Goal: Information Seeking & Learning: Learn about a topic

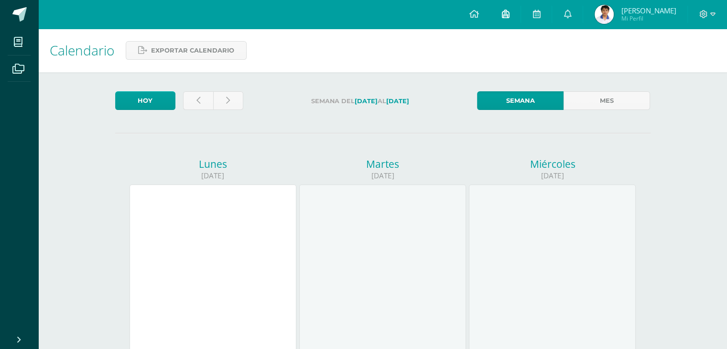
click at [504, 11] on link at bounding box center [505, 14] width 31 height 29
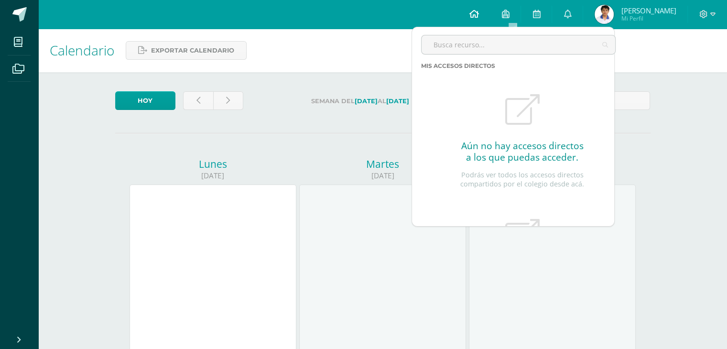
click at [488, 13] on link at bounding box center [474, 14] width 33 height 29
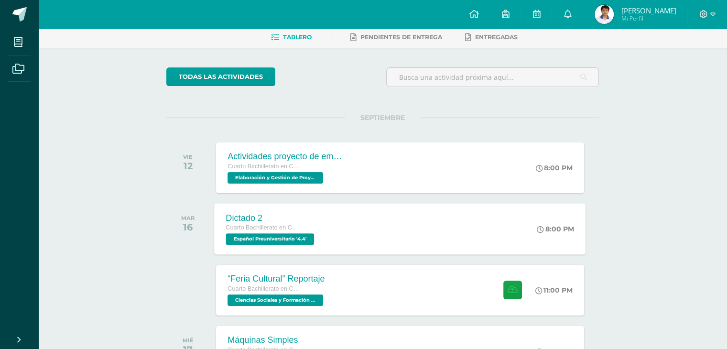
scroll to position [48, 0]
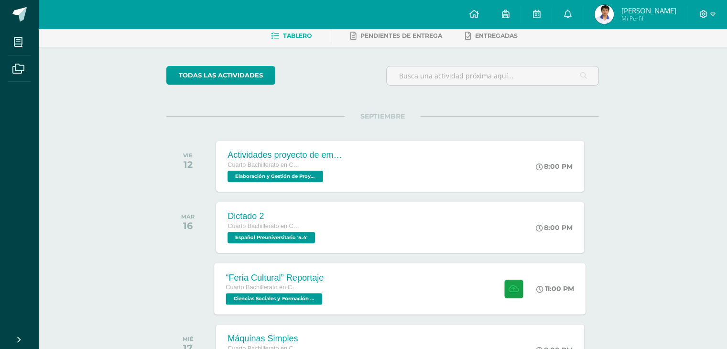
click at [331, 281] on div "“Feria Cultural” Reportaje Cuarto Bachillerato en Ciencias y Letras Ciencias So…" at bounding box center [276, 288] width 122 height 51
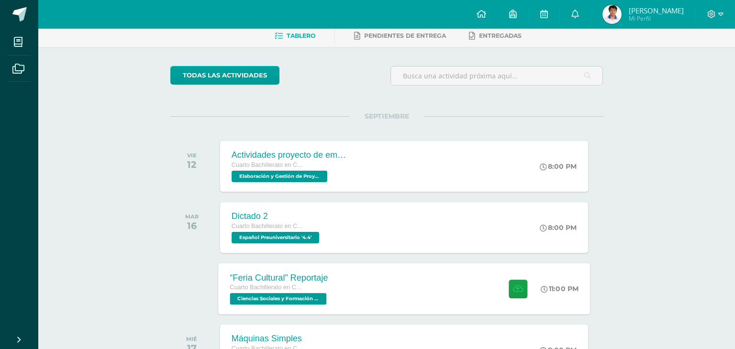
click at [331, 281] on div "“Feria Cultural” Reportaje Cuarto Bachillerato en Ciencias y Letras Ciencias So…" at bounding box center [279, 288] width 122 height 51
click at [331, 281] on div "“Feria Cultural” Reportaje Ciencias Sociales y Formación Ciudadana 4 Fecha: [DA…" at bounding box center [367, 175] width 727 height 218
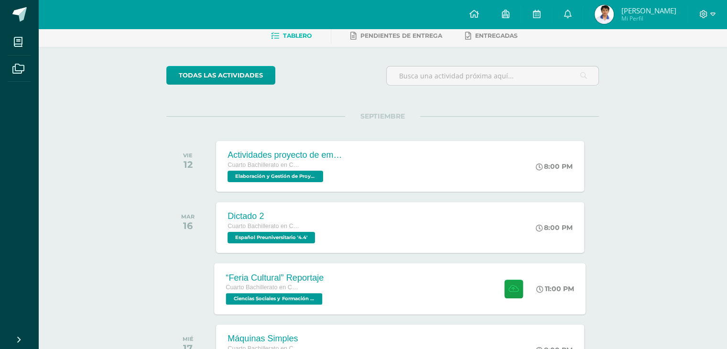
click at [372, 284] on div "“Feria Cultural” Reportaje Cuarto Bachillerato en Ciencias y Letras Ciencias So…" at bounding box center [401, 288] width 372 height 51
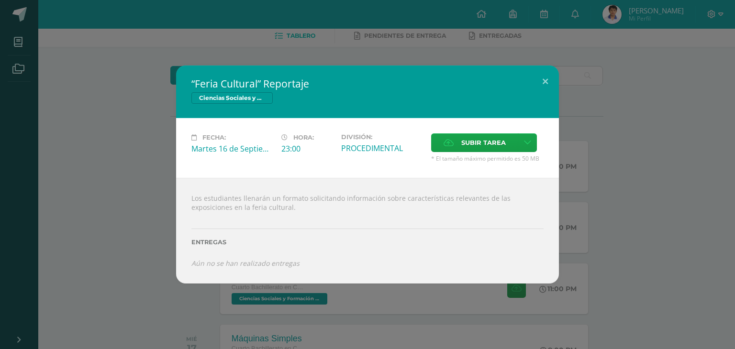
click at [201, 200] on div "Los estudiantes llenarán un formato solicitando información sobre característic…" at bounding box center [367, 231] width 383 height 106
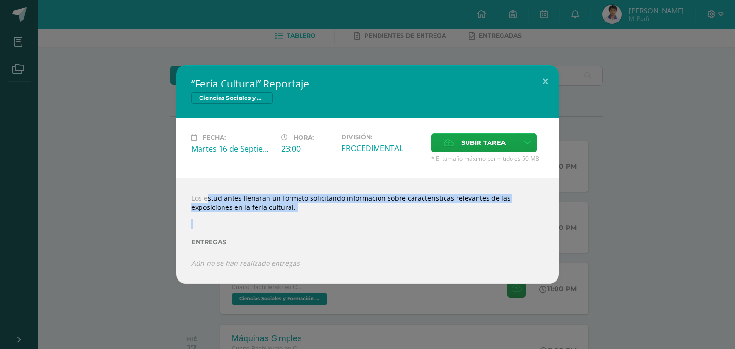
drag, startPoint x: 201, startPoint y: 200, endPoint x: 297, endPoint y: 220, distance: 98.1
click at [297, 220] on div "Los estudiantes llenarán un formato solicitando información sobre característic…" at bounding box center [367, 231] width 383 height 106
click at [297, 220] on div "Entregas" at bounding box center [367, 239] width 352 height 39
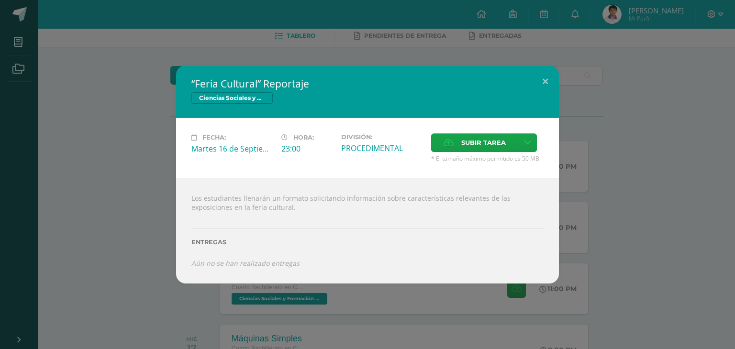
click at [297, 220] on div "Entregas" at bounding box center [367, 239] width 352 height 39
click at [181, 265] on div "Los estudiantes llenarán un formato solicitando información sobre característic…" at bounding box center [367, 231] width 383 height 106
drag, startPoint x: 181, startPoint y: 265, endPoint x: 361, endPoint y: 288, distance: 181.3
click at [181, 265] on div "Los estudiantes llenarán un formato solicitando información sobre característic…" at bounding box center [367, 231] width 383 height 106
click at [348, 287] on div "“Feria Cultural” Reportaje Ciencias Sociales y Formación Ciudadana 4 Fecha: [DA…" at bounding box center [367, 174] width 735 height 349
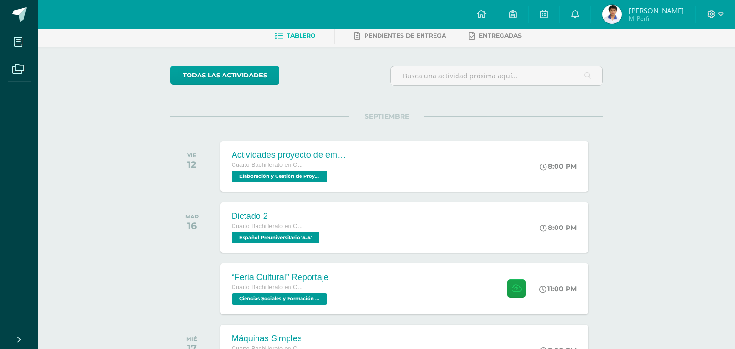
drag, startPoint x: 374, startPoint y: 289, endPoint x: 380, endPoint y: 289, distance: 5.3
click at [380, 289] on div "“Feria Cultural” Reportaje Ciencias Sociales y Formación Ciudadana 4 Fecha: [DA…" at bounding box center [367, 174] width 735 height 349
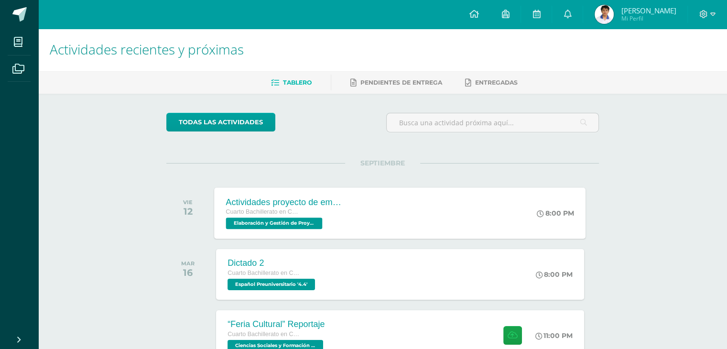
scroll to position [0, 0]
